Goal: Navigation & Orientation: Find specific page/section

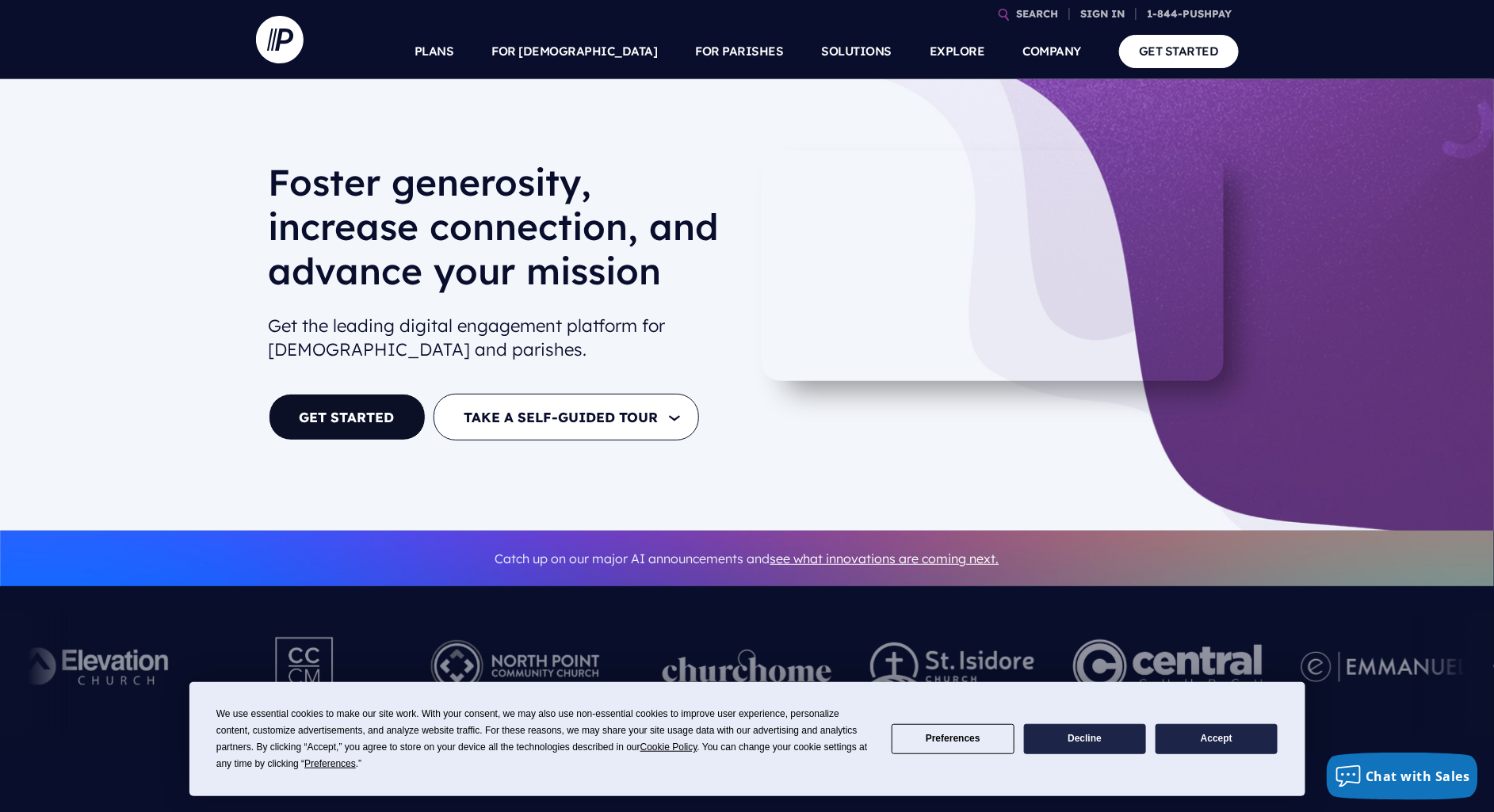
click at [167, 312] on div "[PERSON_NAME] generosity, increase connection, and advance your mission Get the…" at bounding box center [747, 305] width 1494 height 452
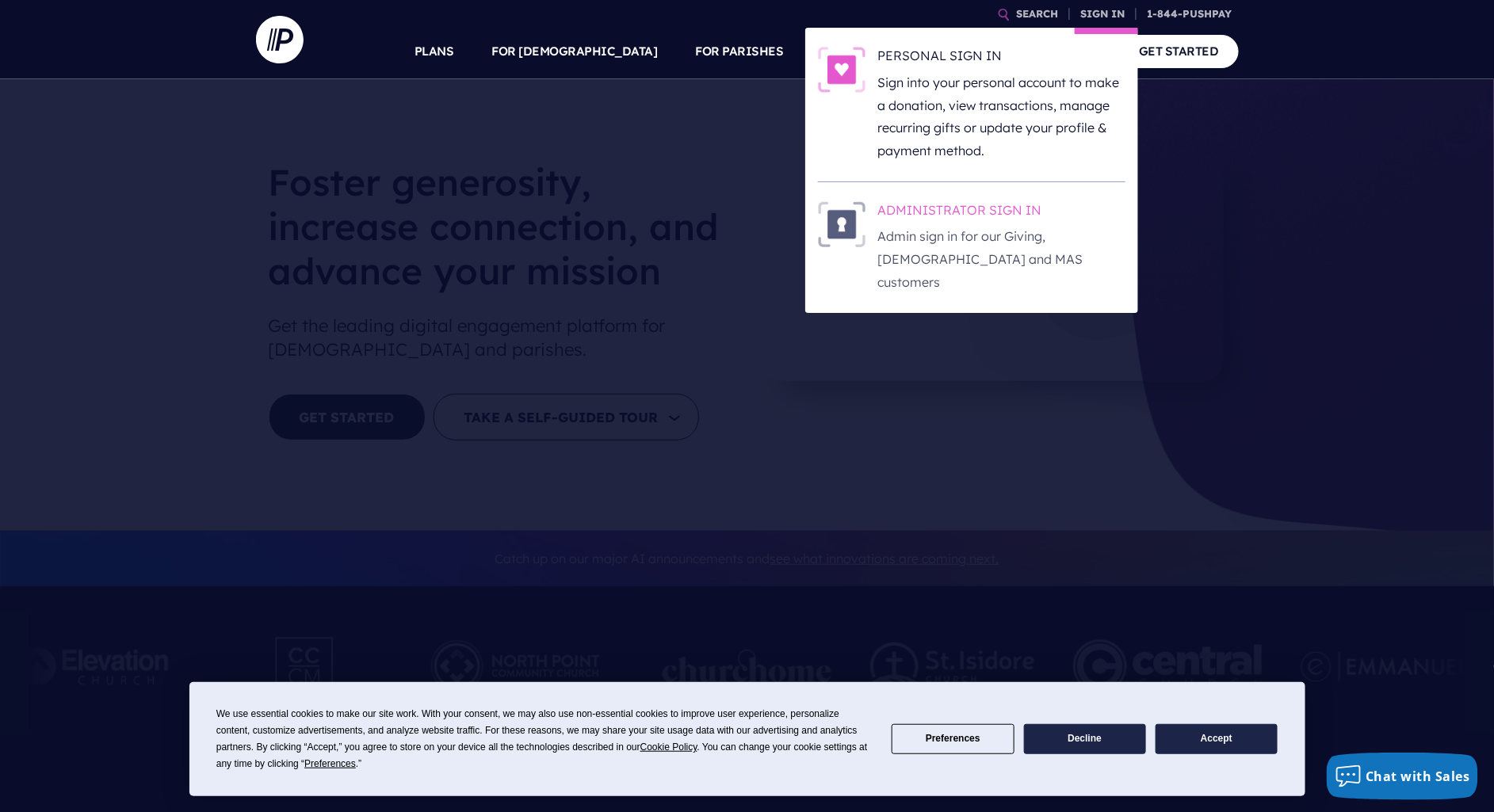
click at [979, 210] on h6 "ADMINISTRATOR SIGN IN" at bounding box center [1002, 213] width 247 height 24
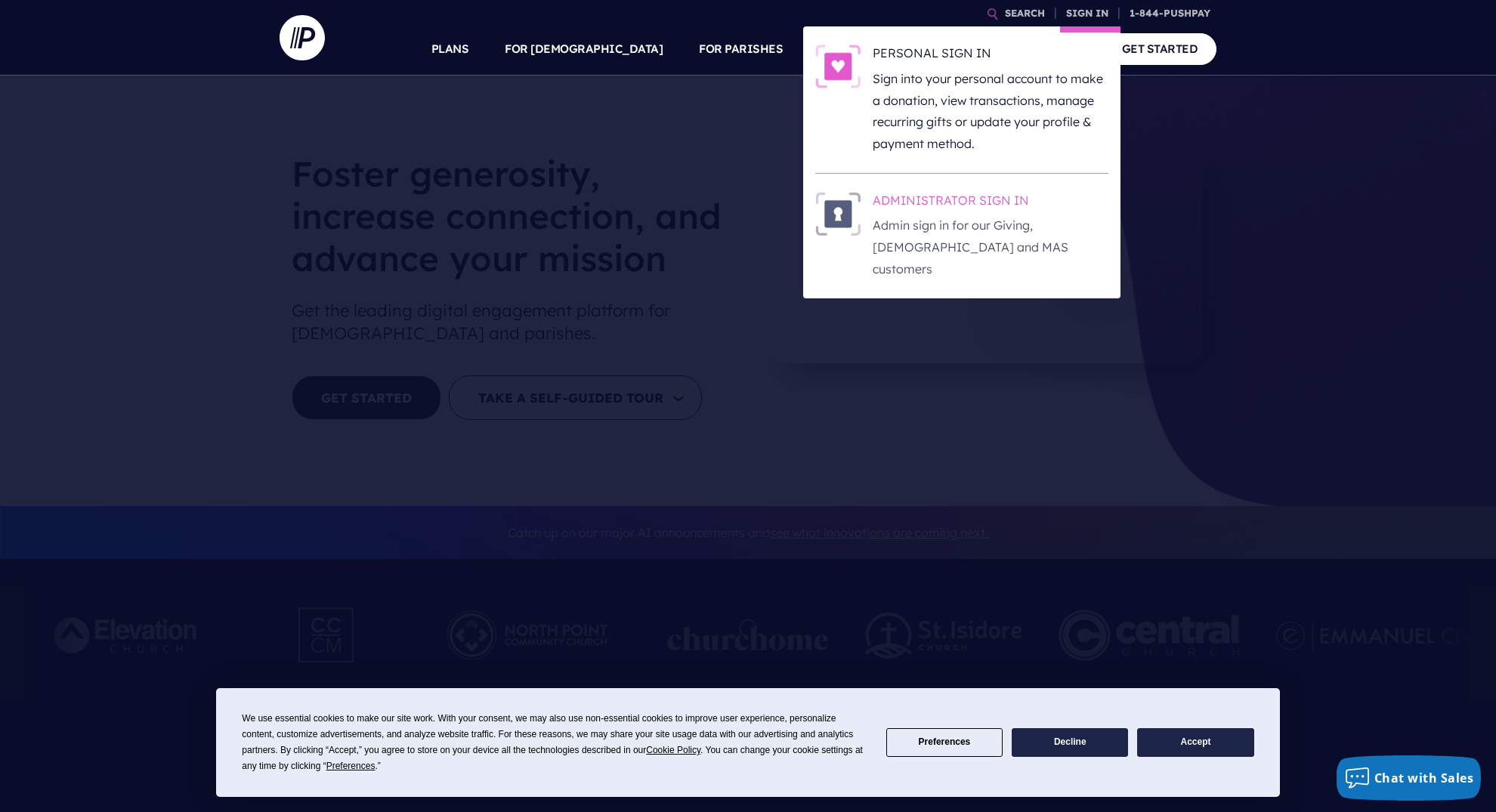
click at [940, 194] on h6 "ADMINISTRATOR SIGN IN" at bounding box center [990, 203] width 236 height 23
